Goal: Task Accomplishment & Management: Use online tool/utility

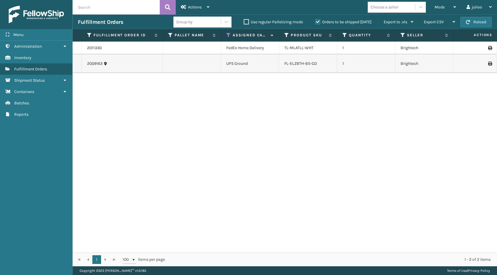
click at [33, 33] on div "Menu" at bounding box center [36, 35] width 72 height 12
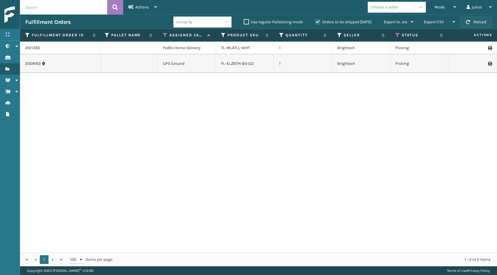
click at [484, 21] on button "Reload" at bounding box center [476, 22] width 31 height 10
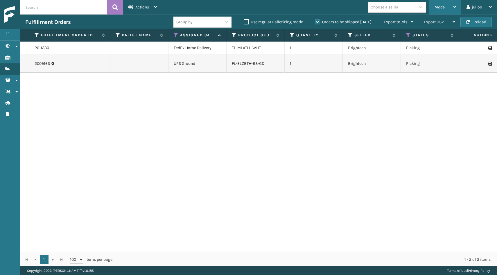
click at [442, 6] on span "Mode" at bounding box center [440, 7] width 10 height 5
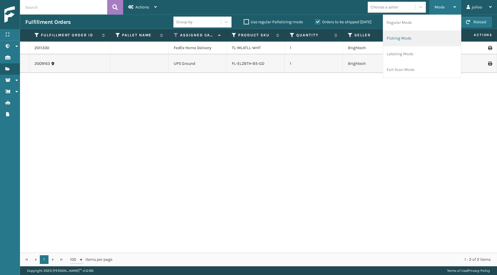
click at [422, 36] on li "Picking Mode" at bounding box center [422, 39] width 78 height 16
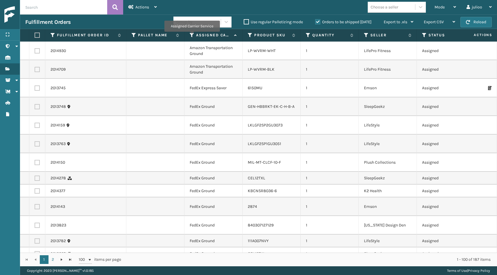
click at [192, 36] on icon at bounding box center [192, 35] width 5 height 5
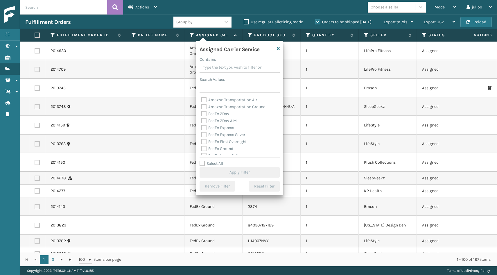
click at [204, 115] on label "FedEx 2Day" at bounding box center [215, 113] width 28 height 5
click at [202, 114] on input "FedEx 2Day" at bounding box center [201, 112] width 0 height 4
checkbox input "true"
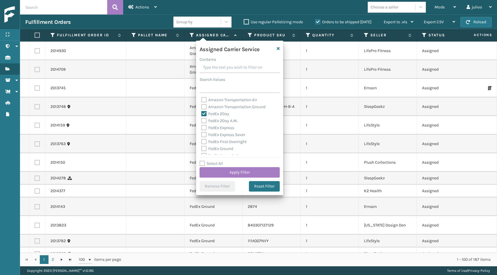
click at [204, 123] on label "FedEx 2Day A.M." at bounding box center [219, 120] width 36 height 5
click at [202, 121] on input "FedEx 2Day A.M." at bounding box center [201, 119] width 0 height 4
checkbox input "true"
click at [204, 128] on label "FedEx Express" at bounding box center [217, 127] width 33 height 5
click at [202, 128] on input "FedEx Express" at bounding box center [201, 126] width 0 height 4
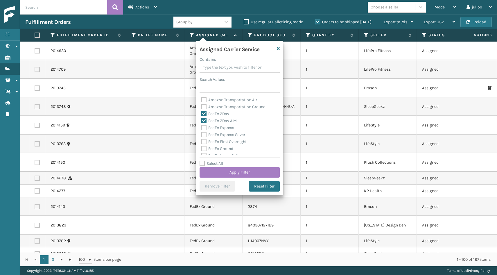
checkbox input "true"
click at [204, 132] on label "FedEx Express Saver" at bounding box center [223, 134] width 44 height 5
click at [202, 132] on input "FedEx Express Saver" at bounding box center [201, 133] width 0 height 4
checkbox input "true"
click at [204, 139] on label "FedEx First Overnight" at bounding box center [223, 141] width 45 height 5
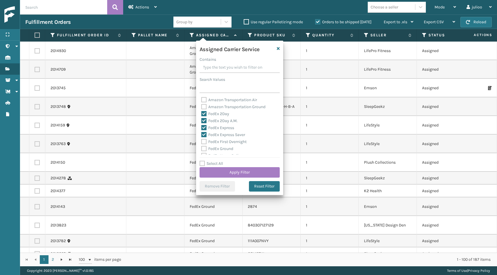
click at [202, 139] on input "FedEx First Overnight" at bounding box center [201, 140] width 0 height 4
checkbox input "true"
click at [203, 136] on label "FedEx Standard Overnight" at bounding box center [228, 136] width 54 height 5
click at [202, 136] on input "FedEx Standard Overnight" at bounding box center [201, 135] width 0 height 4
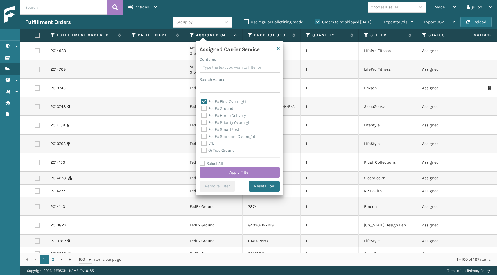
checkbox input "true"
click at [203, 129] on label "FedEx SmartPost" at bounding box center [220, 129] width 38 height 5
click at [202, 129] on input "FedEx SmartPost" at bounding box center [201, 128] width 0 height 4
checkbox input "true"
click at [204, 123] on label "FedEx Priority Overnight" at bounding box center [226, 122] width 51 height 5
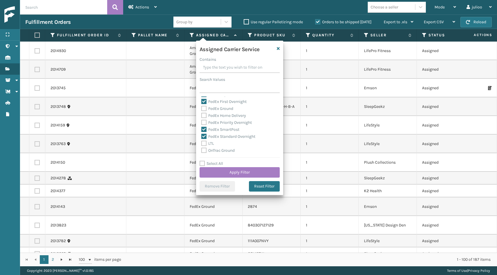
click at [202, 123] on input "FedEx Priority Overnight" at bounding box center [201, 121] width 0 height 4
checkbox input "true"
click at [204, 113] on label "FedEx Home Delivery" at bounding box center [223, 115] width 45 height 5
click at [202, 113] on input "FedEx Home Delivery" at bounding box center [201, 114] width 0 height 4
checkbox input "true"
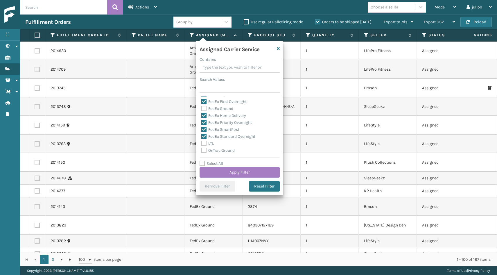
click at [204, 108] on label "FedEx Ground" at bounding box center [217, 108] width 32 height 5
click at [202, 108] on input "FedEx Ground" at bounding box center [201, 107] width 0 height 4
checkbox input "true"
click at [226, 172] on button "Apply Filter" at bounding box center [240, 172] width 80 height 10
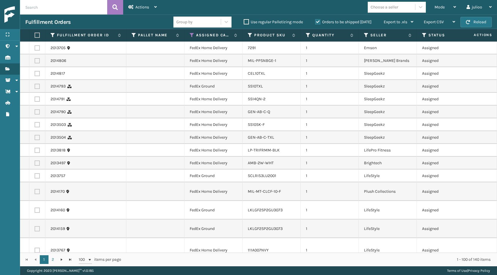
click at [37, 35] on label at bounding box center [36, 35] width 3 height 5
click at [35, 35] on input "checkbox" at bounding box center [35, 35] width 0 height 4
checkbox input "true"
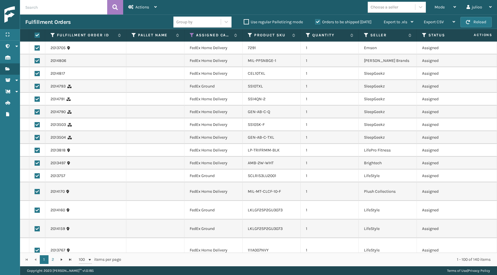
checkbox input "true"
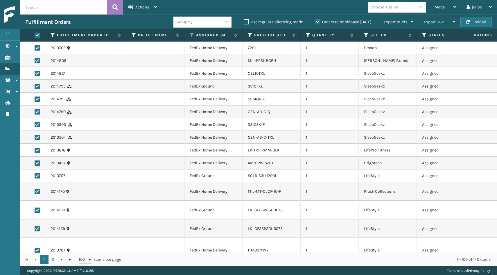
checkbox input "true"
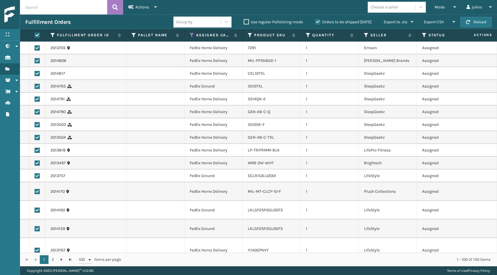
checkbox input "true"
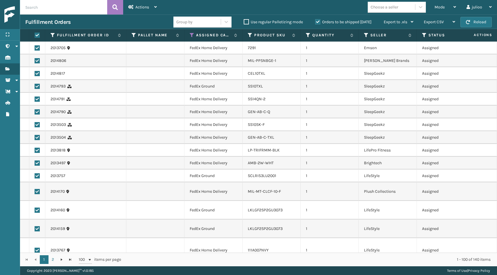
checkbox input "true"
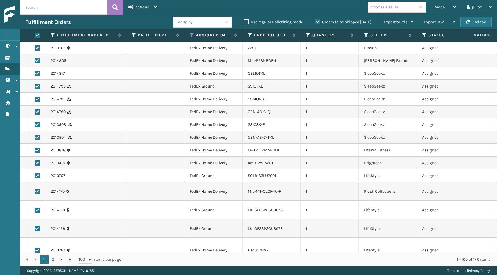
checkbox input "true"
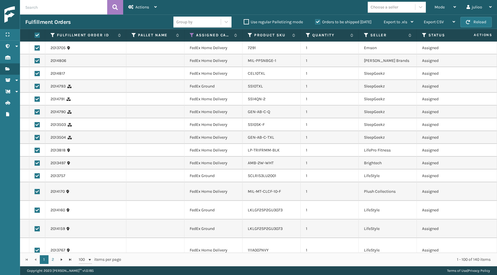
checkbox input "true"
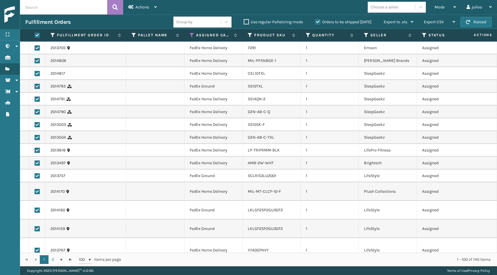
checkbox input "true"
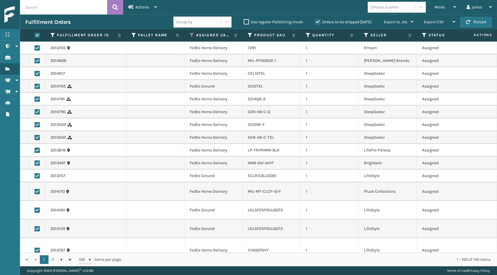
checkbox input "true"
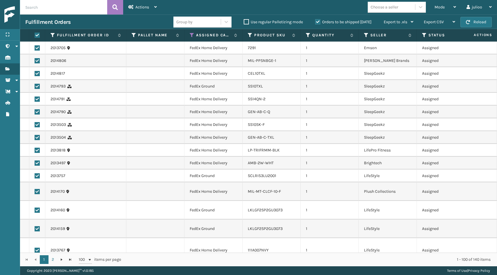
checkbox input "true"
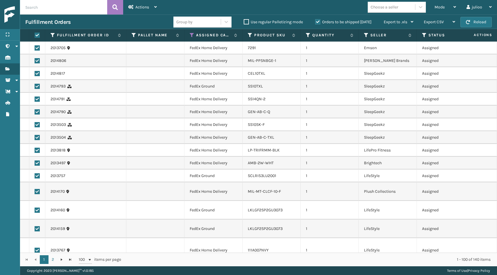
checkbox input "true"
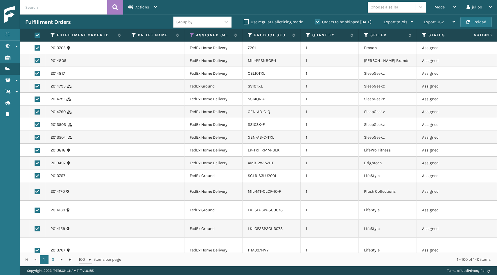
checkbox input "true"
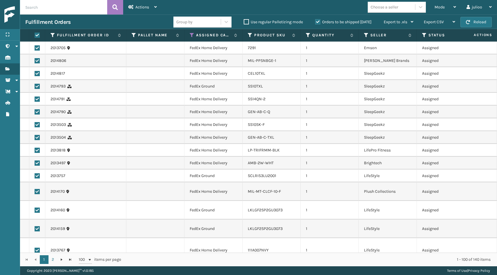
checkbox input "true"
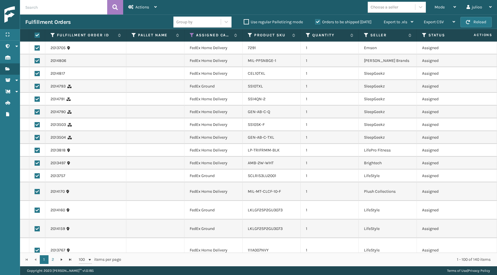
checkbox input "true"
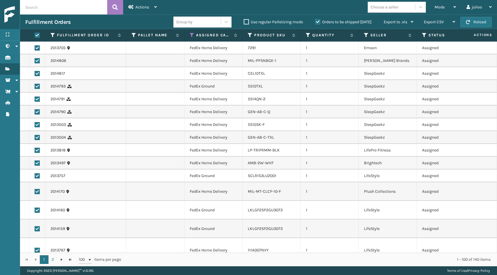
checkbox input "true"
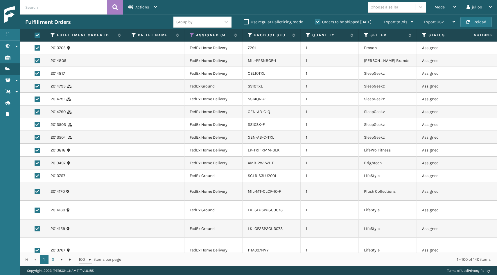
checkbox input "true"
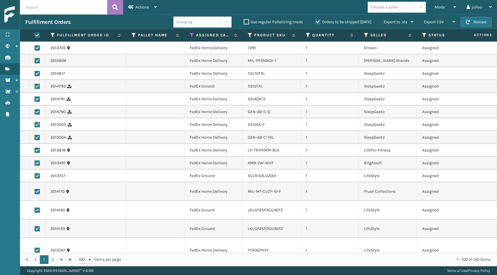
checkbox input "true"
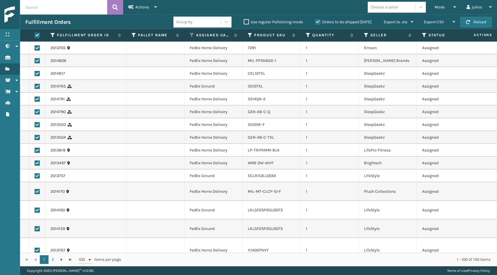
checkbox input "true"
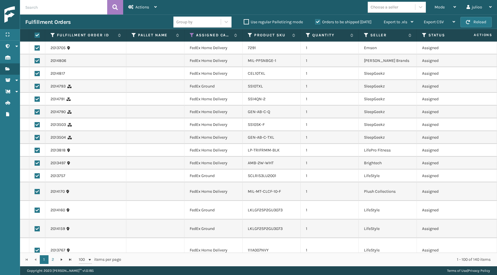
checkbox input "true"
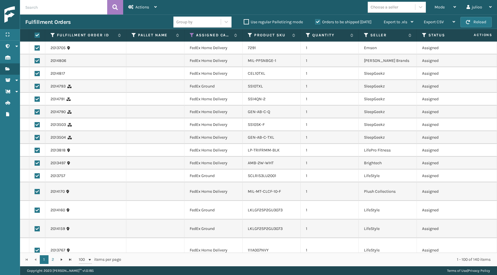
checkbox input "true"
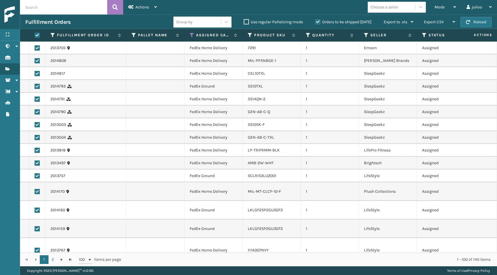
checkbox input "true"
click at [143, 9] on span "Actions" at bounding box center [142, 7] width 14 height 5
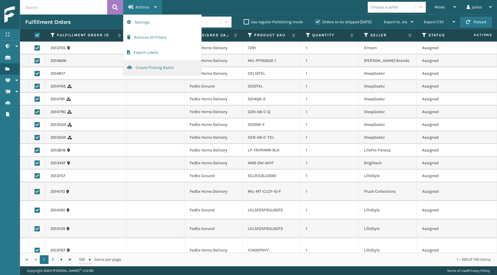
click at [144, 67] on button "Create Picking Batch" at bounding box center [163, 67] width 78 height 15
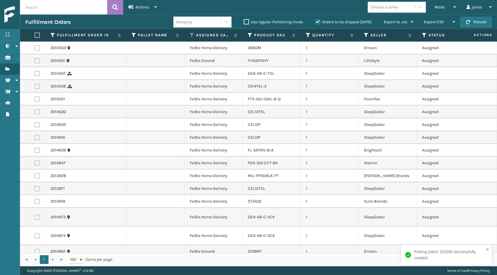
click at [37, 35] on label at bounding box center [36, 35] width 3 height 5
click at [35, 35] on input "checkbox" at bounding box center [35, 35] width 0 height 4
checkbox input "true"
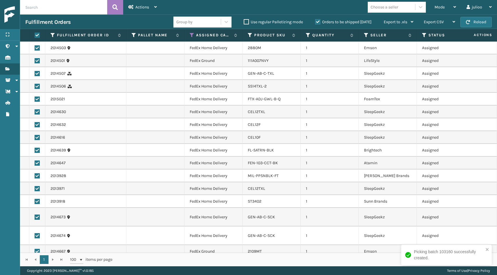
checkbox input "true"
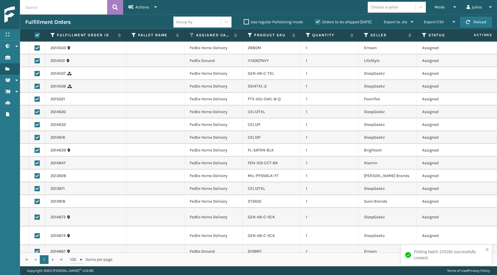
checkbox input "true"
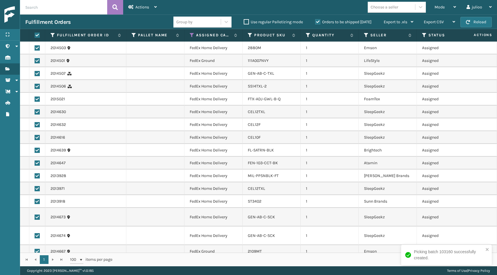
checkbox input "true"
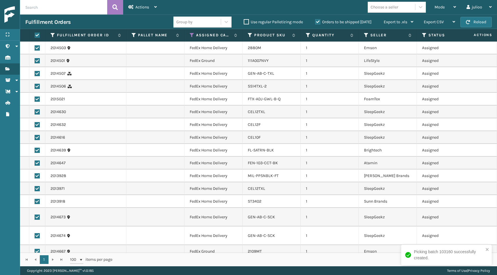
checkbox input "true"
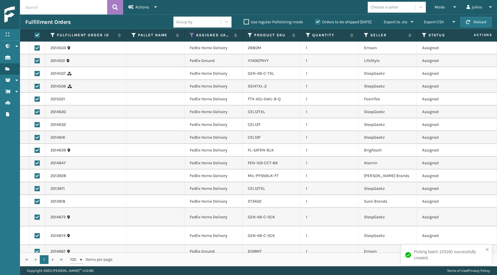
checkbox input "true"
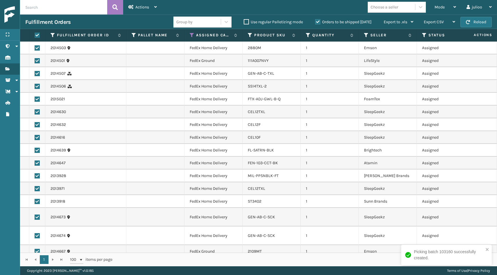
checkbox input "true"
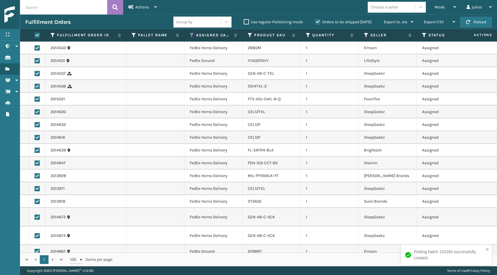
checkbox input "true"
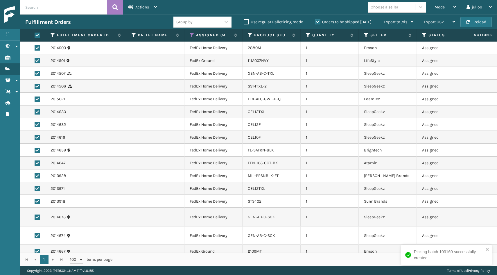
checkbox input "true"
click at [138, 9] on span "Actions" at bounding box center [142, 7] width 14 height 5
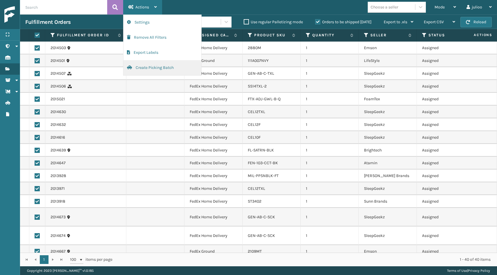
click at [144, 68] on button "Create Picking Batch" at bounding box center [163, 67] width 78 height 15
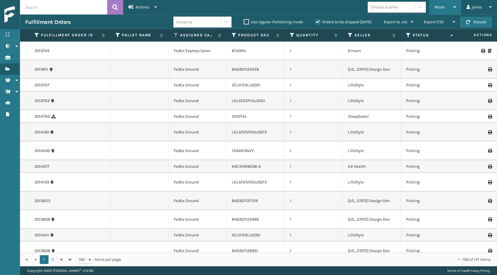
click at [454, 4] on div "Mode" at bounding box center [446, 7] width 22 height 15
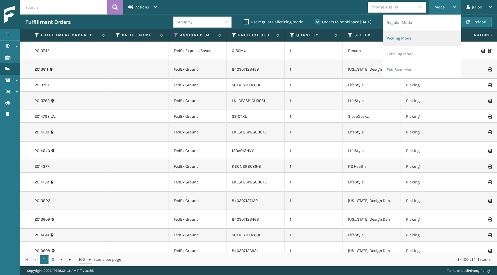
click at [421, 38] on li "Picking Mode" at bounding box center [422, 39] width 78 height 16
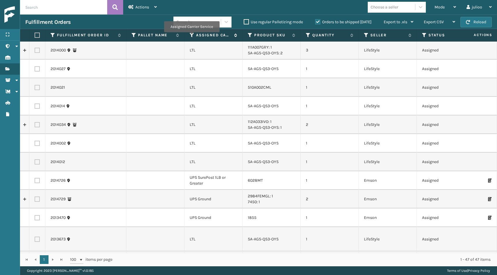
click at [192, 36] on icon at bounding box center [192, 35] width 5 height 5
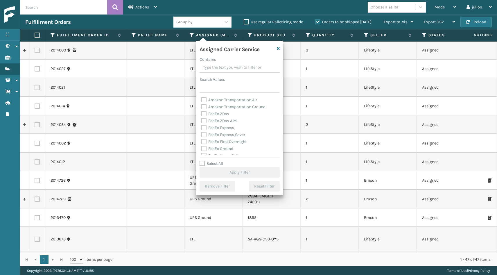
click at [201, 163] on label "Select All" at bounding box center [212, 163] width 24 height 5
click at [201, 161] on input "Select All" at bounding box center [243, 160] width 87 height 1
checkbox input "true"
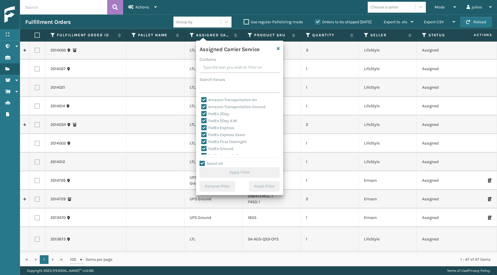
checkbox input "true"
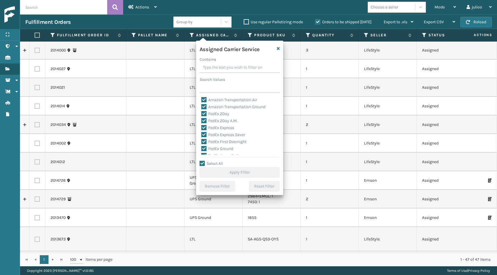
checkbox input "true"
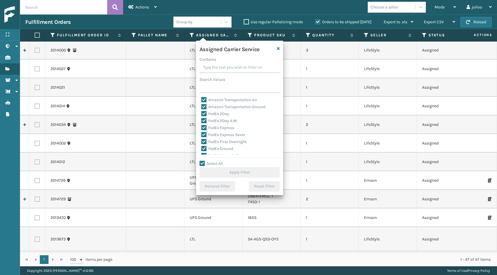
checkbox input "true"
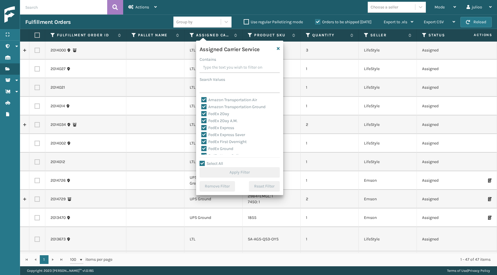
checkbox input "true"
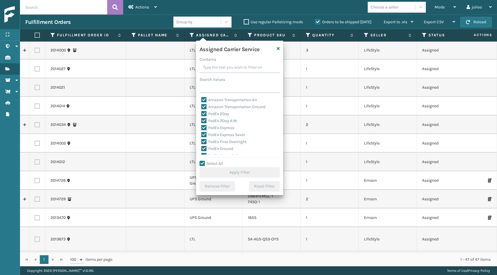
checkbox input "true"
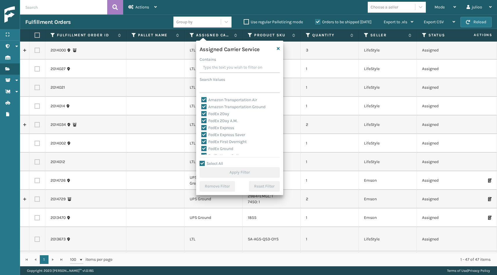
checkbox input "true"
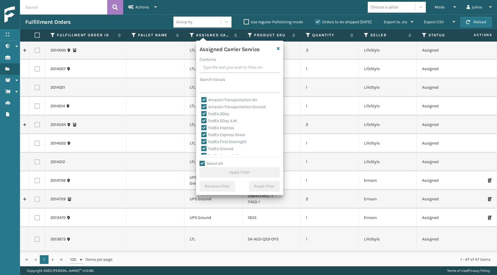
checkbox input "true"
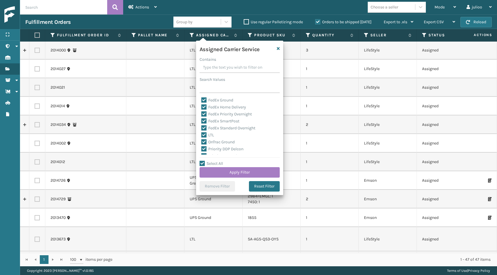
scroll to position [51, 0]
click at [205, 130] on label "LTL" at bounding box center [207, 132] width 13 height 5
click at [202, 130] on input "LTL" at bounding box center [201, 131] width 0 height 4
checkbox input "false"
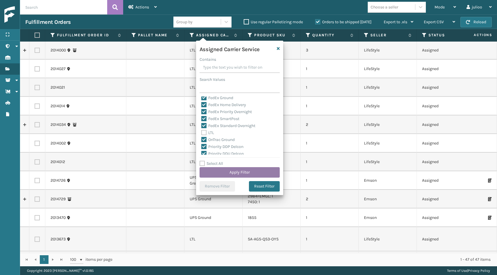
click at [219, 174] on button "Apply Filter" at bounding box center [240, 172] width 80 height 10
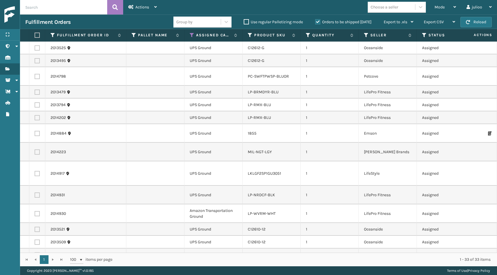
scroll to position [0, 0]
click at [37, 35] on label at bounding box center [36, 35] width 3 height 5
click at [35, 35] on input "checkbox" at bounding box center [35, 35] width 0 height 4
checkbox input "true"
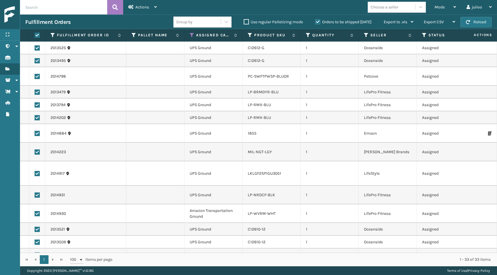
checkbox input "true"
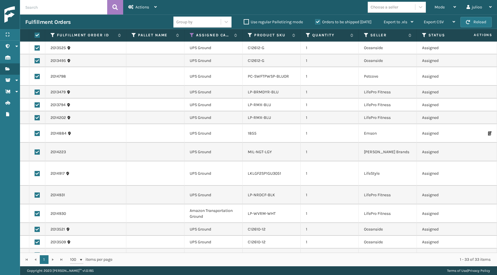
checkbox input "true"
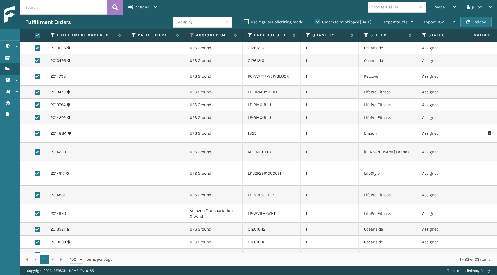
checkbox input "true"
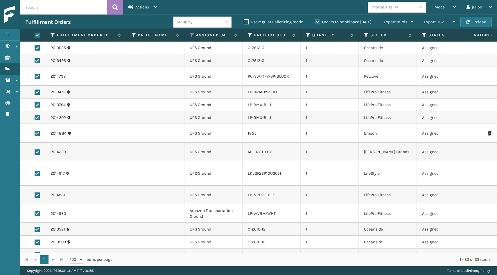
checkbox input "true"
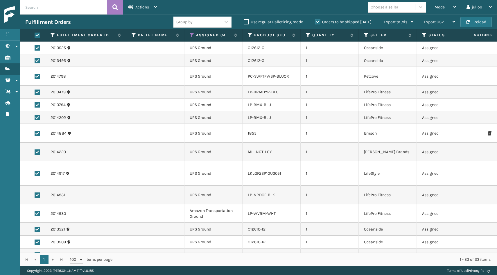
checkbox input "true"
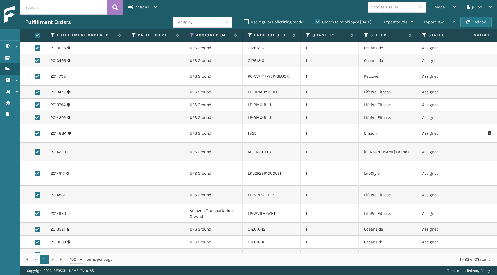
checkbox input "true"
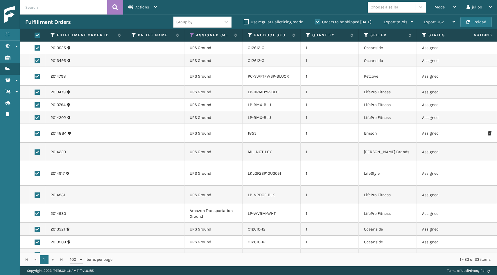
checkbox input "true"
click at [37, 211] on label at bounding box center [37, 213] width 5 height 5
click at [35, 211] on input "checkbox" at bounding box center [35, 213] width 0 height 4
checkbox input "false"
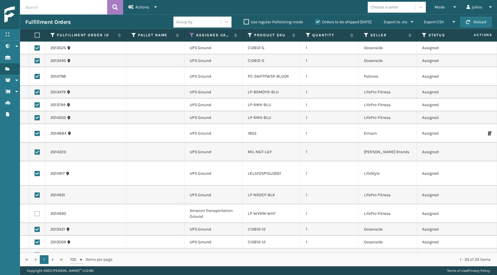
checkbox input "false"
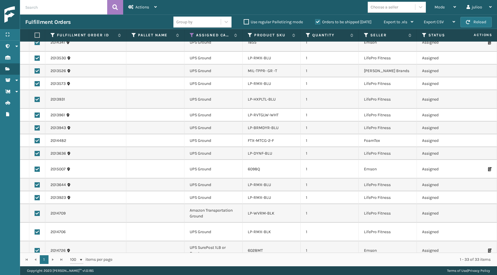
scroll to position [249, 0]
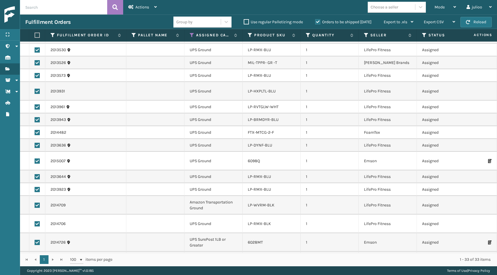
click at [38, 203] on label at bounding box center [37, 205] width 5 height 5
click at [35, 203] on input "checkbox" at bounding box center [35, 205] width 0 height 4
checkbox input "false"
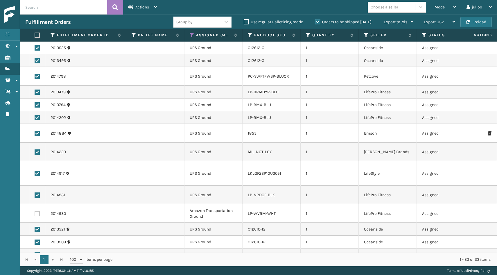
scroll to position [0, 0]
click at [151, 3] on div "Actions" at bounding box center [142, 7] width 28 height 15
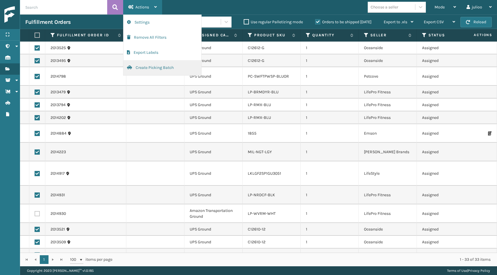
click at [142, 69] on button "Create Picking Batch" at bounding box center [163, 67] width 78 height 15
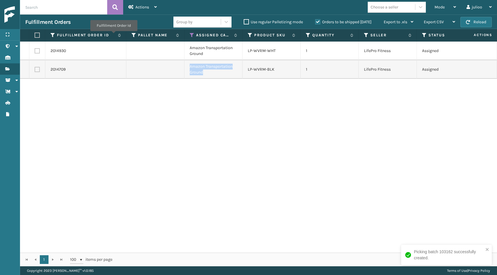
drag, startPoint x: 206, startPoint y: 71, endPoint x: 185, endPoint y: 64, distance: 21.7
click at [185, 64] on td "Amazon Transportation Ground" at bounding box center [214, 69] width 58 height 19
copy td "Amazon Transportation Ground"
click at [38, 36] on label at bounding box center [36, 35] width 3 height 5
click at [35, 36] on input "checkbox" at bounding box center [35, 35] width 0 height 4
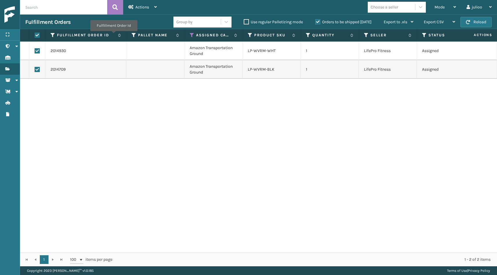
checkbox input "true"
click at [146, 7] on span "Actions" at bounding box center [142, 7] width 14 height 5
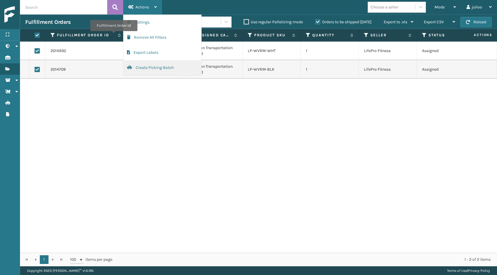
click at [151, 70] on button "Create Picking Batch" at bounding box center [163, 67] width 78 height 15
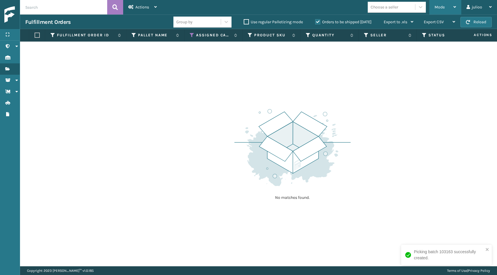
click at [452, 7] on div "Mode" at bounding box center [446, 7] width 22 height 15
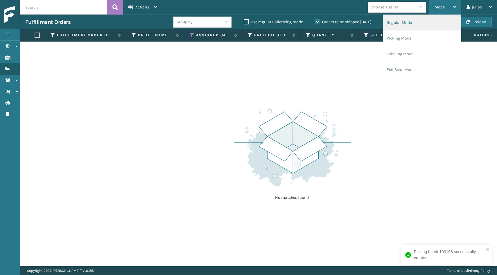
click at [430, 21] on li "Regular Mode" at bounding box center [422, 23] width 78 height 16
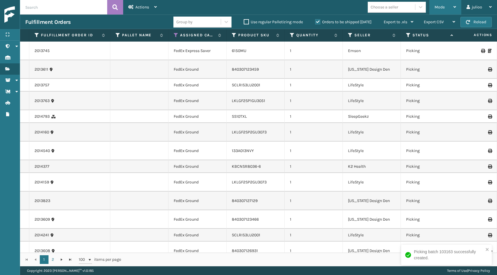
click at [443, 10] on div "Mode" at bounding box center [446, 7] width 22 height 15
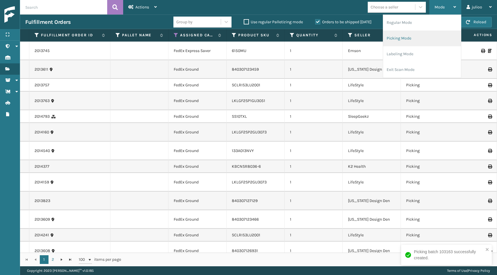
click at [421, 34] on li "Picking Mode" at bounding box center [422, 39] width 78 height 16
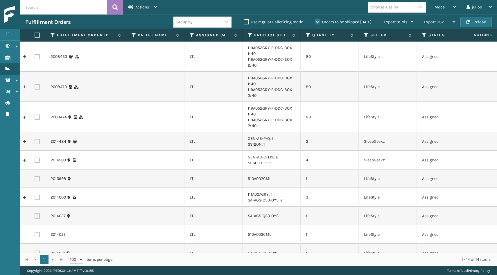
click at [319, 20] on label "Orders to be shipped [DATE]" at bounding box center [343, 21] width 56 height 5
click at [316, 20] on input "Orders to be shipped [DATE]" at bounding box center [315, 21] width 0 height 4
click at [319, 20] on label "Orders to be shipped [DATE]" at bounding box center [343, 21] width 56 height 5
click at [316, 20] on input "Orders to be shipped [DATE]" at bounding box center [315, 21] width 0 height 4
